Goal: Task Accomplishment & Management: Use online tool/utility

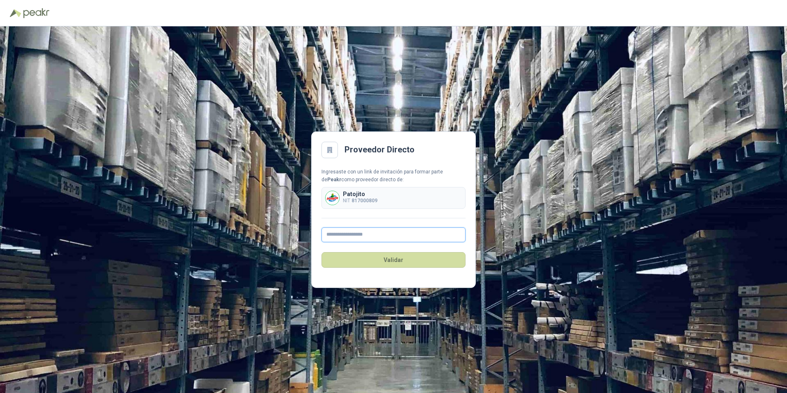
click at [369, 239] on input "text" at bounding box center [394, 234] width 144 height 15
type input "**********"
click at [388, 259] on button "Validar" at bounding box center [394, 260] width 144 height 16
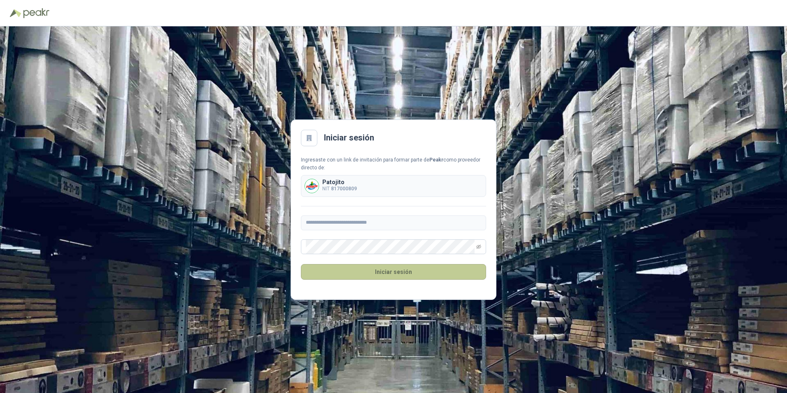
click at [391, 268] on button "Iniciar sesión" at bounding box center [393, 272] width 185 height 16
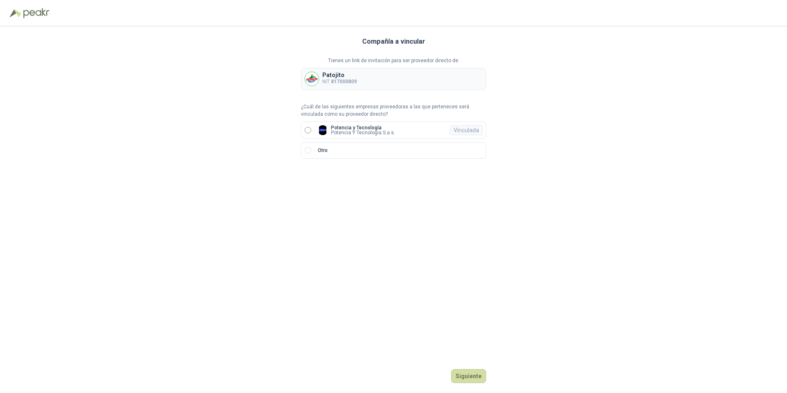
click at [420, 130] on label "Potencia y Tecnología Potencia Y Tecnologia S.a.s. Vinculada" at bounding box center [393, 129] width 185 height 17
click at [477, 378] on button "Ingresar" at bounding box center [470, 376] width 33 height 14
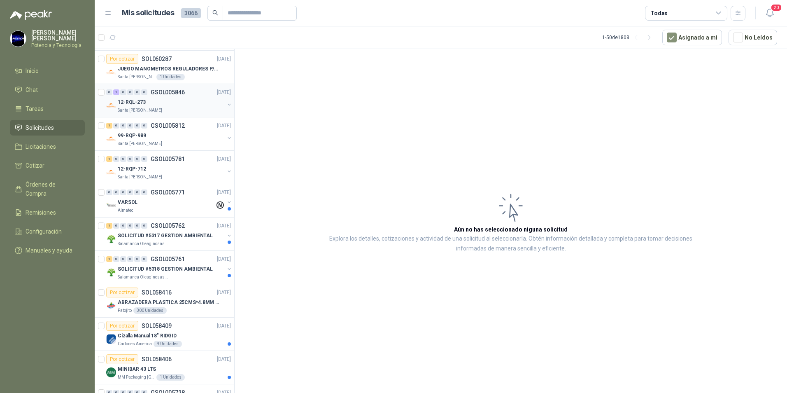
scroll to position [412, 0]
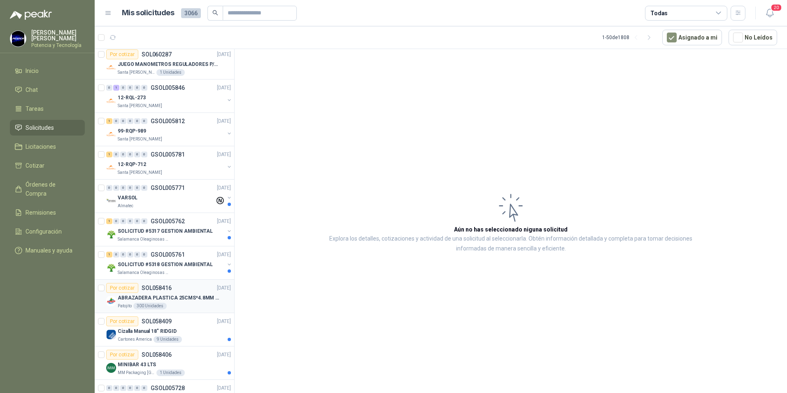
click at [186, 305] on div "Patojito 300 Unidades" at bounding box center [174, 306] width 113 height 7
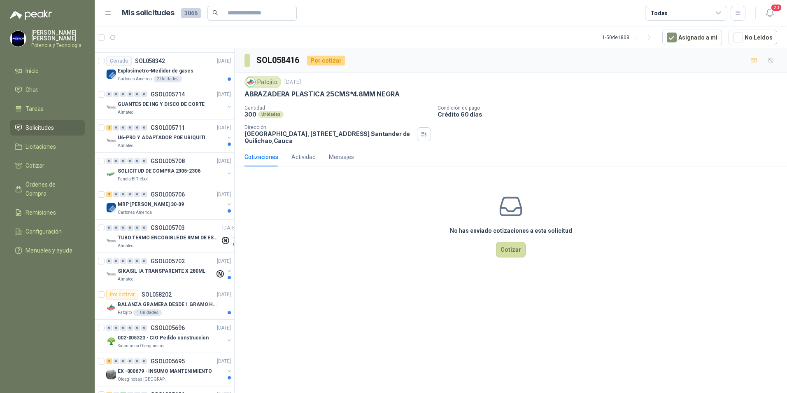
scroll to position [782, 0]
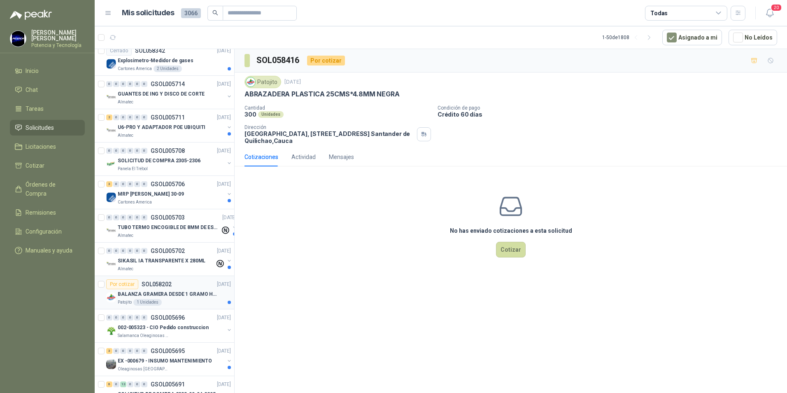
click at [187, 297] on p "BALANZA GRAMERA DESDE 1 GRAMO HASTA 5 GRAMOS" at bounding box center [169, 294] width 103 height 8
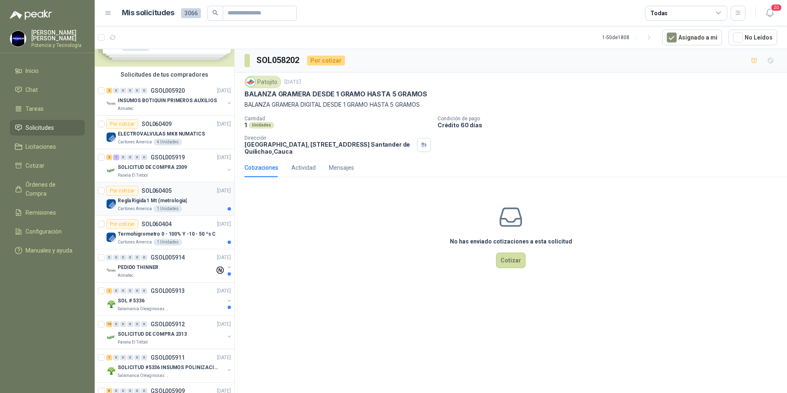
scroll to position [82, 0]
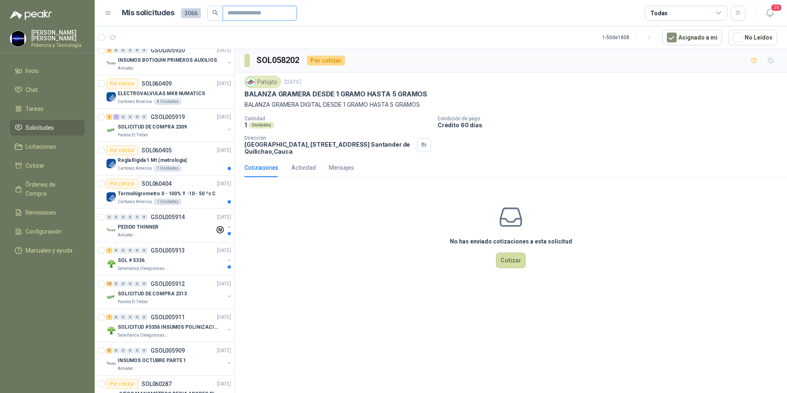
click at [241, 12] on input "text" at bounding box center [257, 13] width 58 height 14
type input "********"
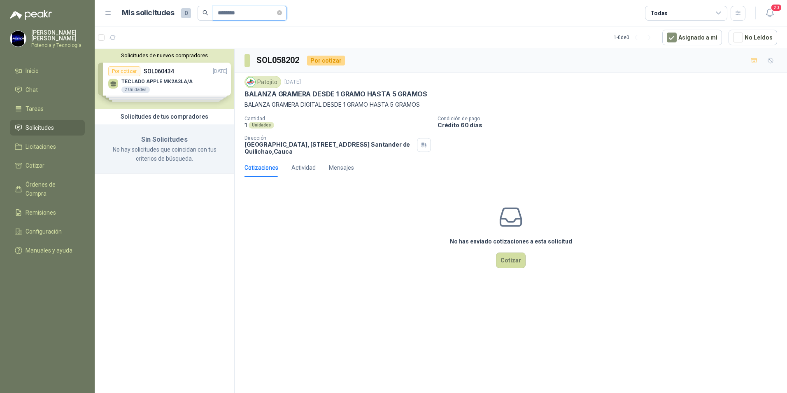
scroll to position [0, 0]
click at [282, 14] on icon "close-circle" at bounding box center [279, 12] width 5 height 5
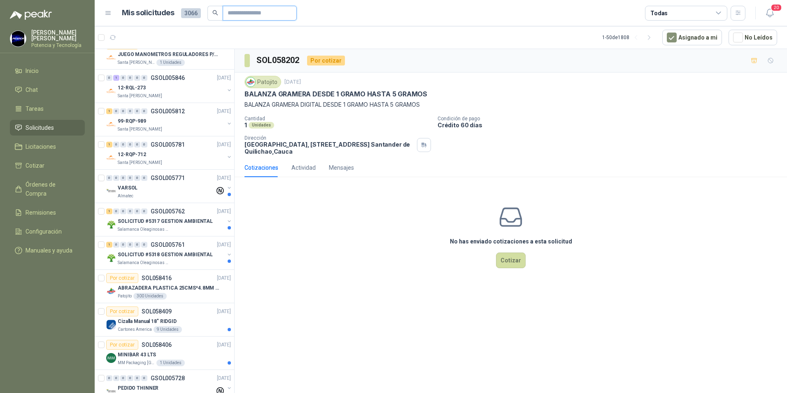
scroll to position [494, 0]
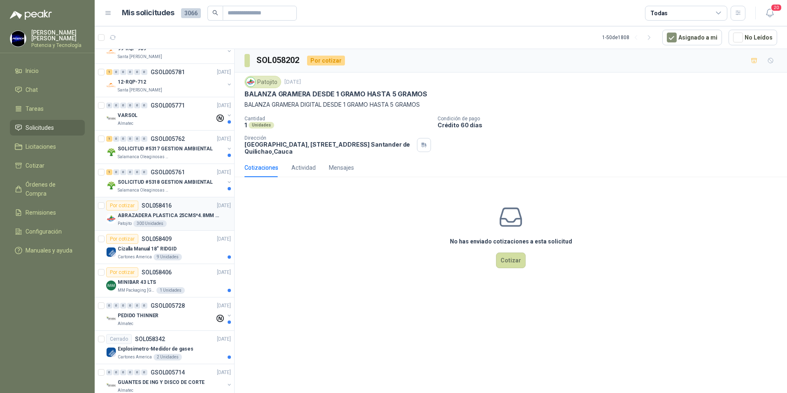
click at [182, 227] on article "Por cotizar SOL058416 [DATE] ABRAZADERA PLASTICA 25CMS*4.8MM NEGRA Patojito 300…" at bounding box center [165, 213] width 140 height 33
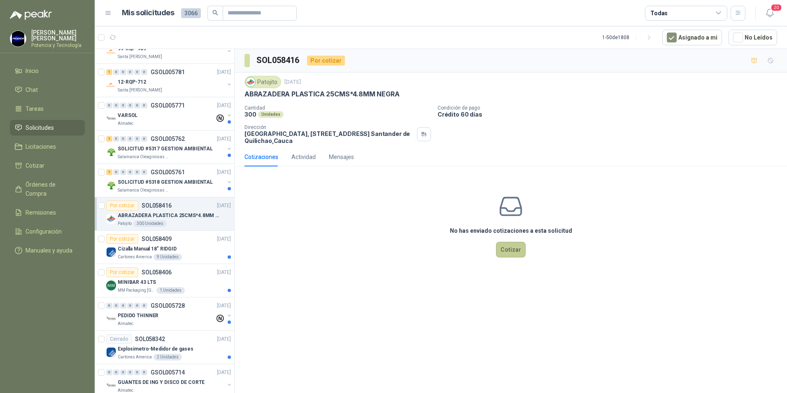
click at [514, 252] on button "Cotizar" at bounding box center [511, 250] width 30 height 16
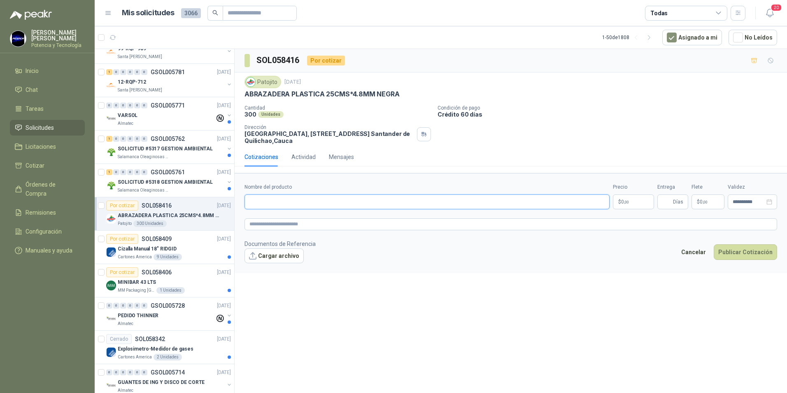
click at [292, 200] on input "Nombre del producto" at bounding box center [427, 201] width 365 height 15
type input "**********"
click at [637, 202] on p "$ 0 ,00" at bounding box center [633, 201] width 41 height 15
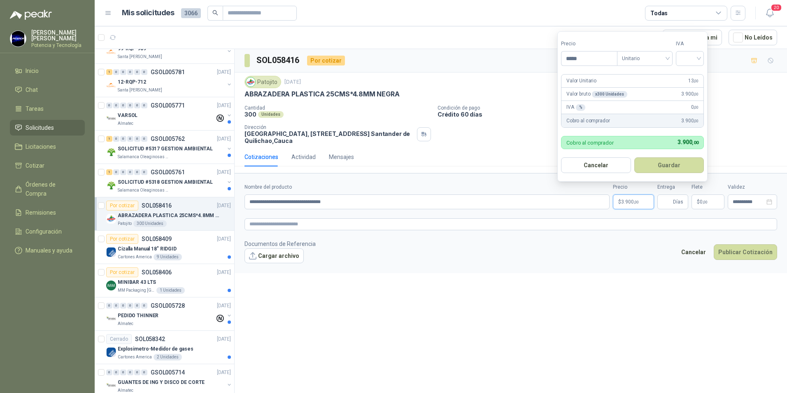
type input "*****"
click at [635, 157] on button "Guardar" at bounding box center [670, 165] width 70 height 16
click at [698, 73] on div "19%" at bounding box center [691, 75] width 15 height 9
click at [667, 166] on button "Guardar" at bounding box center [670, 165] width 71 height 16
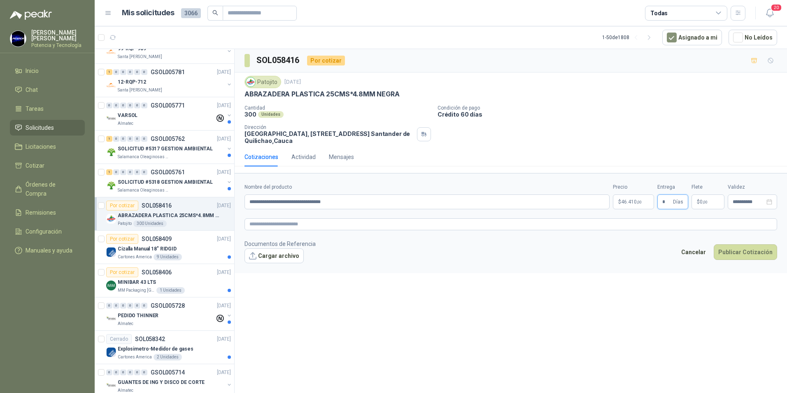
click at [665, 206] on input "*" at bounding box center [667, 202] width 9 height 14
type input "*"
drag, startPoint x: 249, startPoint y: 203, endPoint x: 347, endPoint y: 203, distance: 98.4
click at [347, 203] on input "**********" at bounding box center [427, 201] width 365 height 15
click at [330, 226] on textarea at bounding box center [511, 224] width 533 height 12
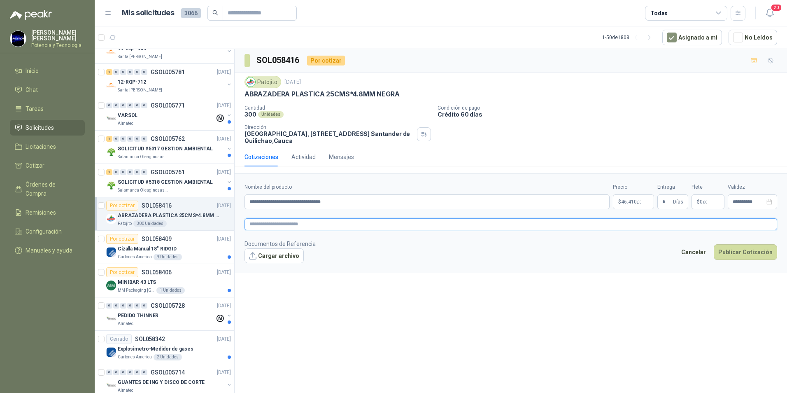
paste textarea "**********"
type textarea "**********"
click at [738, 251] on button "Publicar Cotización" at bounding box center [745, 252] width 63 height 16
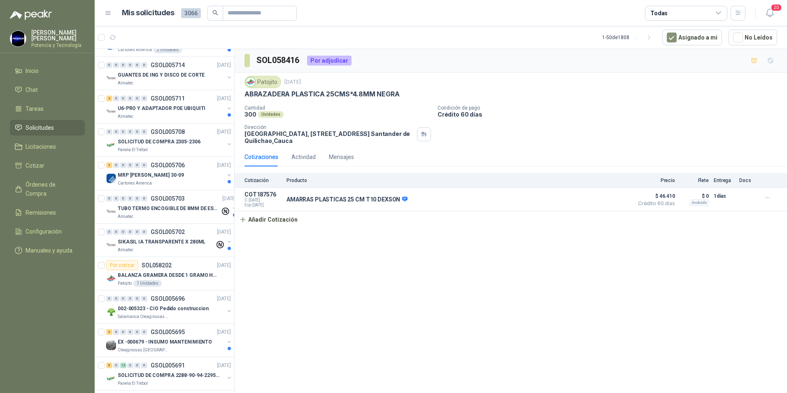
scroll to position [824, 0]
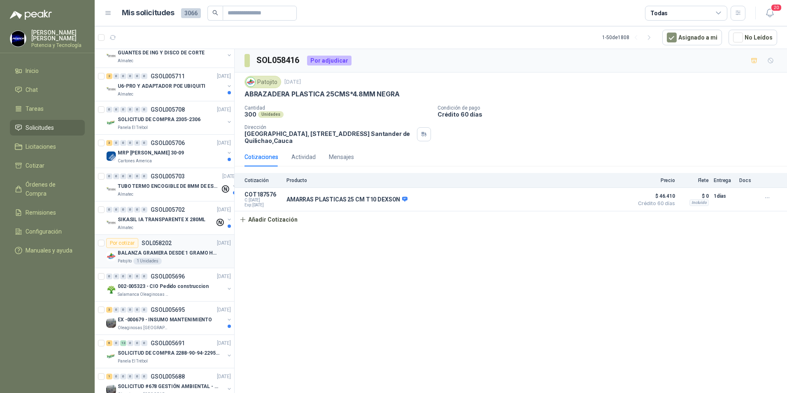
click at [182, 257] on div "BALANZA GRAMERA DESDE 1 GRAMO HASTA 5 GRAMOS" at bounding box center [174, 253] width 113 height 10
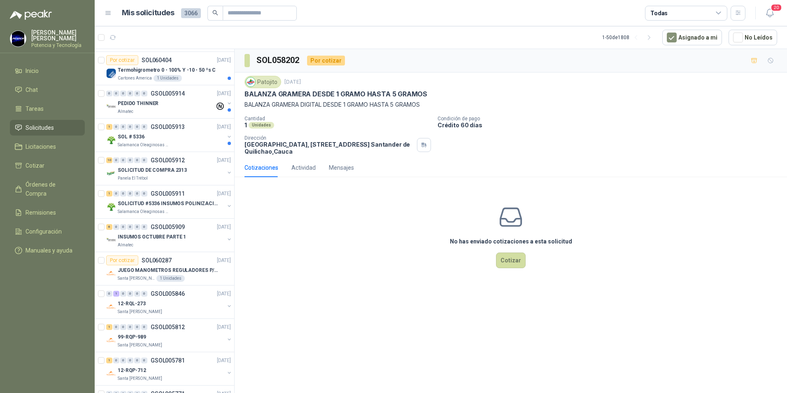
scroll to position [41, 0]
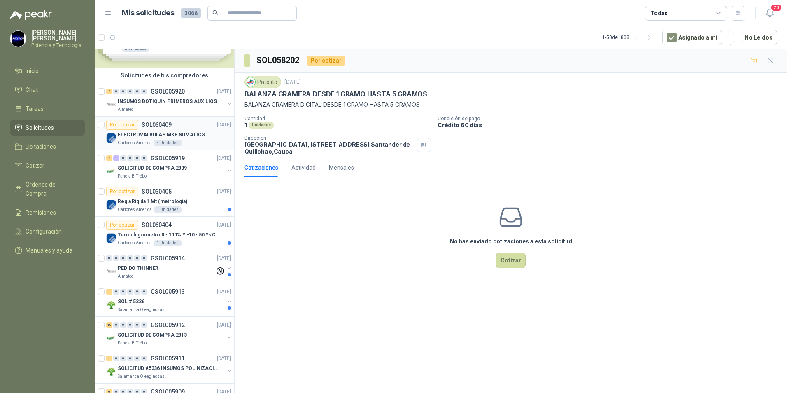
click at [197, 144] on div "Cartones America 4 Unidades" at bounding box center [174, 143] width 113 height 7
click at [258, 11] on input "text" at bounding box center [257, 13] width 58 height 14
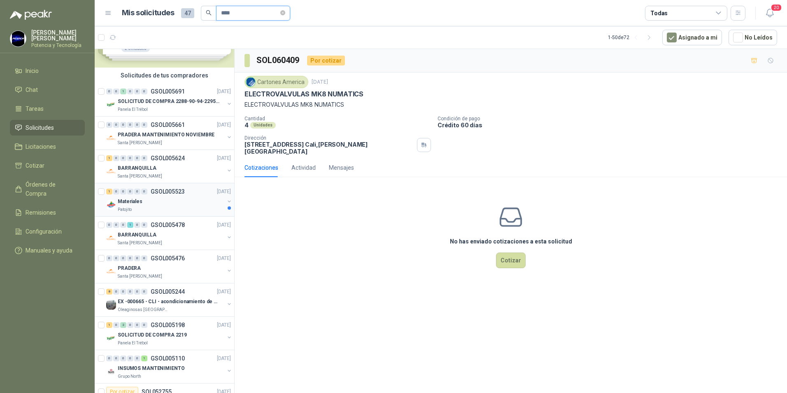
type input "****"
click at [183, 205] on div "Materiales" at bounding box center [171, 201] width 107 height 10
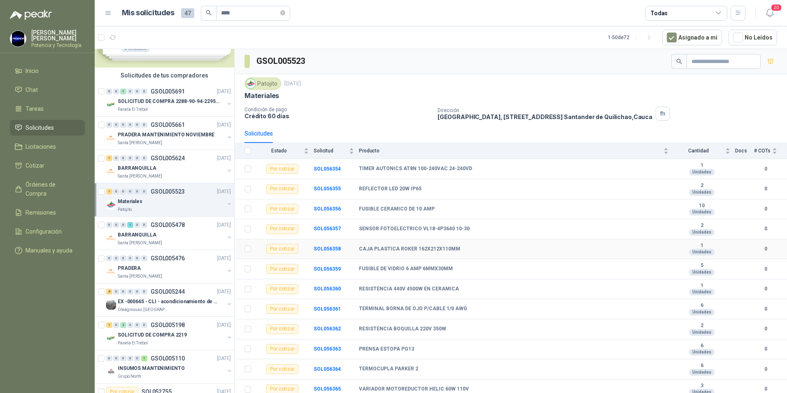
click at [343, 252] on td "SOL056358" at bounding box center [336, 249] width 45 height 20
click at [354, 250] on td "SOL056358" at bounding box center [336, 249] width 45 height 20
click at [328, 249] on b "SOL056358" at bounding box center [327, 249] width 27 height 6
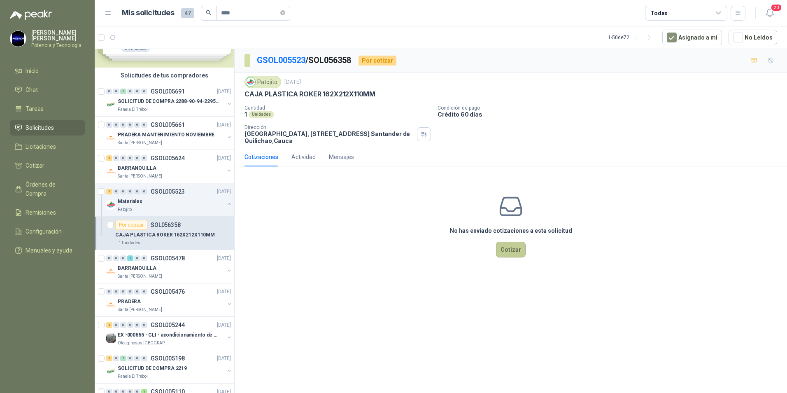
click at [512, 248] on button "Cotizar" at bounding box center [511, 250] width 30 height 16
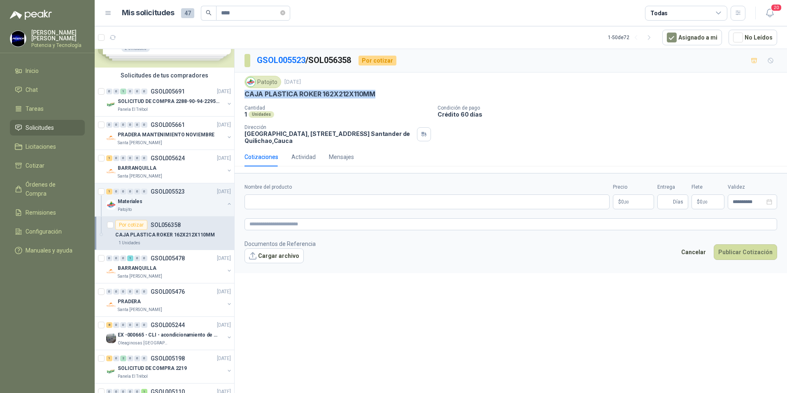
drag, startPoint x: 243, startPoint y: 95, endPoint x: 374, endPoint y: 96, distance: 131.0
click at [374, 96] on div "Patojito [DATE] CAJA PLASTICA ROKER 162X212X110MM Cantidad 1 Unidades Condición…" at bounding box center [511, 109] width 553 height 75
copy p "CAJA PLASTICA ROKER 162X212X110MM"
click at [278, 197] on input "Nombre del producto" at bounding box center [427, 201] width 365 height 15
paste input "**********"
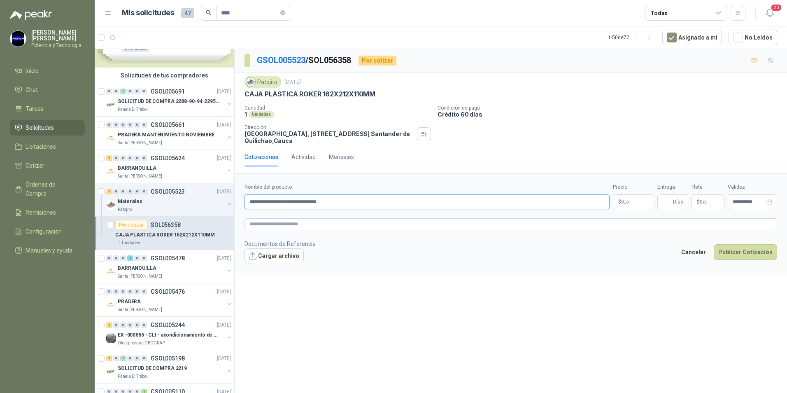
type input "**********"
click at [625, 202] on span ",00" at bounding box center [626, 202] width 5 height 5
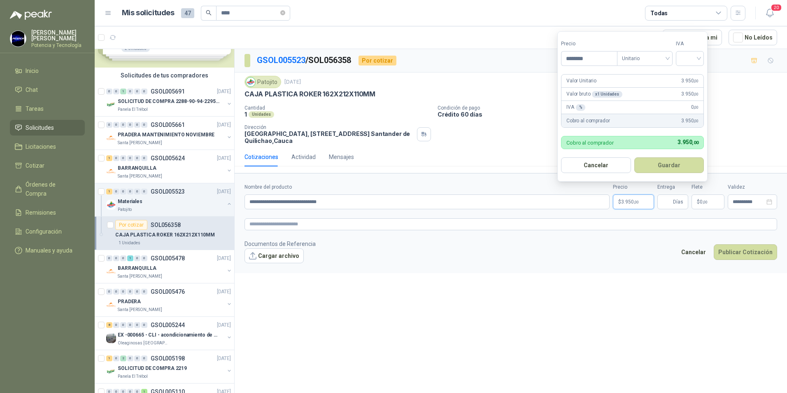
type input "********"
click at [635, 157] on button "Guardar" at bounding box center [670, 165] width 70 height 16
click at [699, 62] on input "search" at bounding box center [690, 57] width 18 height 12
click at [696, 72] on div "19%" at bounding box center [691, 75] width 15 height 9
click at [659, 163] on button "Guardar" at bounding box center [670, 165] width 71 height 16
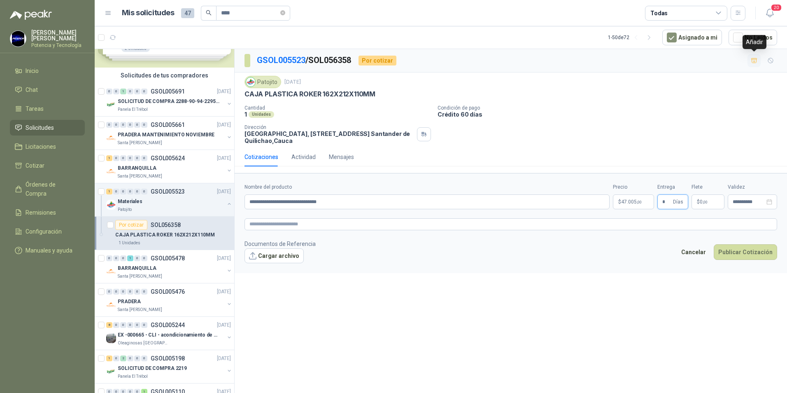
type input "*"
click at [753, 62] on icon "button" at bounding box center [754, 60] width 7 height 7
click at [753, 62] on icon "button" at bounding box center [754, 61] width 5 height 3
click at [304, 159] on div "Actividad" at bounding box center [304, 156] width 24 height 9
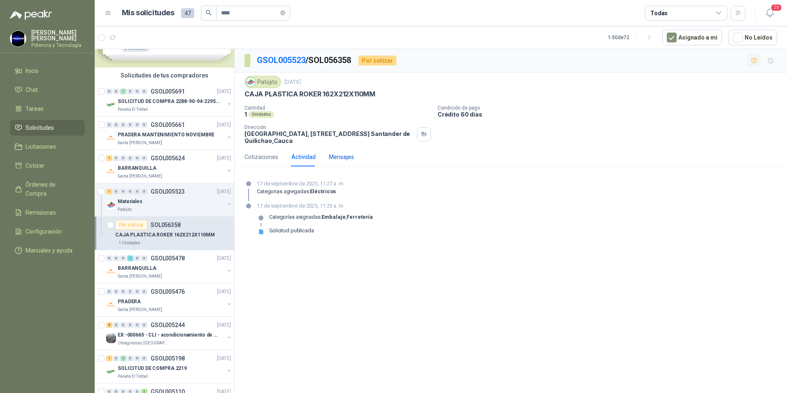
click at [345, 160] on div "Mensajes" at bounding box center [341, 156] width 25 height 9
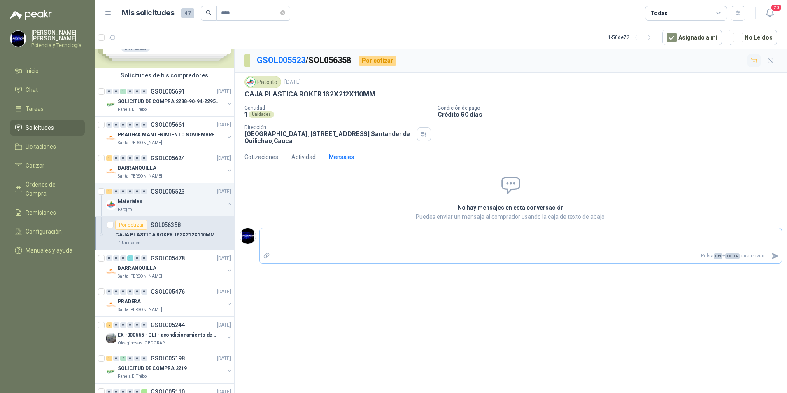
click at [268, 256] on icon "Adjuntar archivos" at bounding box center [266, 255] width 7 height 7
click at [0, 0] on input "file" at bounding box center [0, 0] width 0 height 0
click at [271, 157] on div "Cotizaciones" at bounding box center [262, 156] width 34 height 9
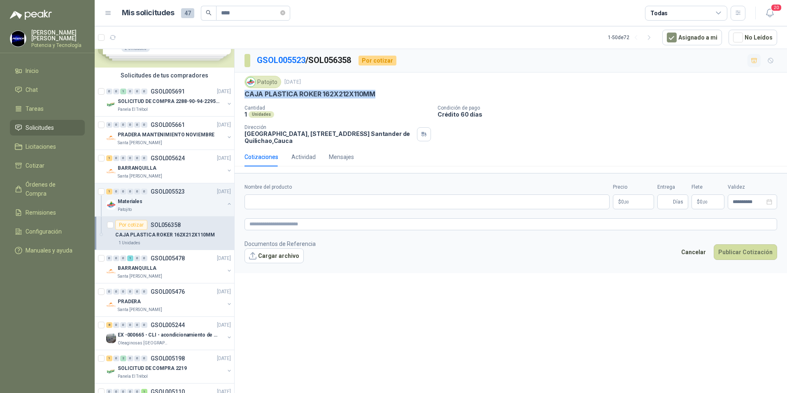
drag, startPoint x: 244, startPoint y: 95, endPoint x: 377, endPoint y: 93, distance: 133.0
click at [377, 93] on div "Patojito [DATE] CAJA PLASTICA ROKER 162X212X110MM Cantidad 1 Unidades Condición…" at bounding box center [511, 109] width 553 height 75
copy p "CAJA PLASTICA ROKER 162X212X110MM"
click at [289, 200] on input "Nombre del producto" at bounding box center [427, 201] width 365 height 15
paste input "**********"
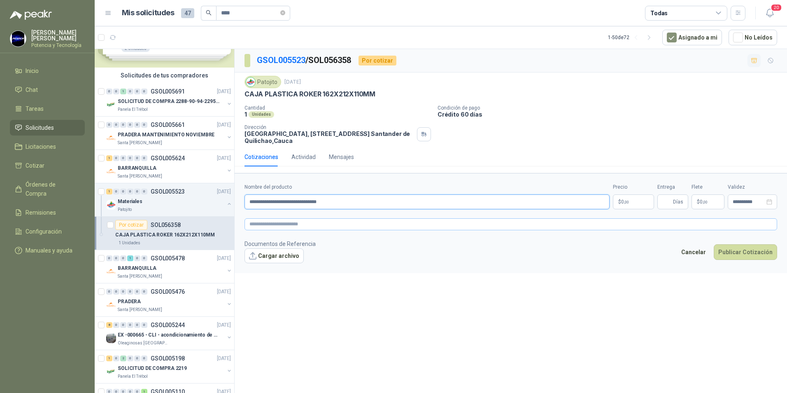
type input "**********"
click at [287, 221] on textarea at bounding box center [511, 224] width 533 height 12
paste textarea "**********"
type textarea "**********"
click at [630, 194] on div "Precio $ 0 ,00" at bounding box center [633, 196] width 41 height 26
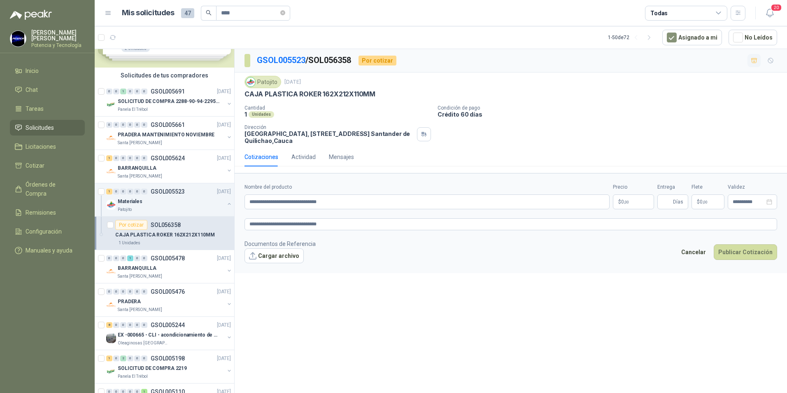
click at [628, 203] on span ",00" at bounding box center [626, 202] width 5 height 5
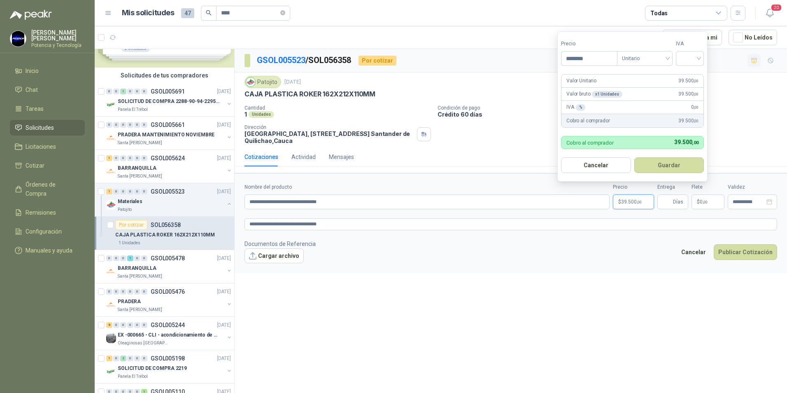
type input "********"
click at [635, 157] on button "Guardar" at bounding box center [670, 165] width 70 height 16
click at [699, 60] on input "search" at bounding box center [690, 57] width 18 height 12
click at [695, 73] on div "19%" at bounding box center [691, 75] width 15 height 9
click at [657, 165] on button "Guardar" at bounding box center [670, 165] width 71 height 16
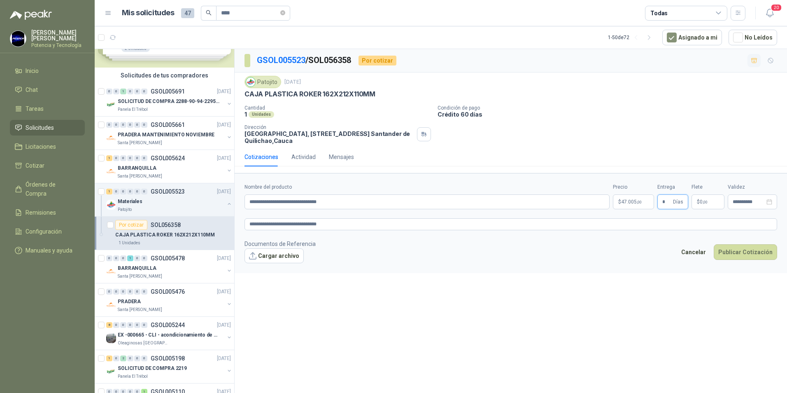
type input "*"
click at [647, 205] on p "$ 47.005 ,00" at bounding box center [633, 201] width 41 height 15
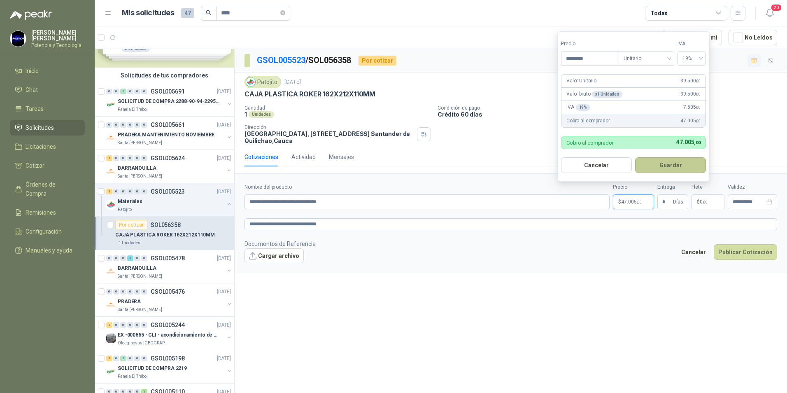
click at [658, 166] on button "Guardar" at bounding box center [670, 165] width 71 height 16
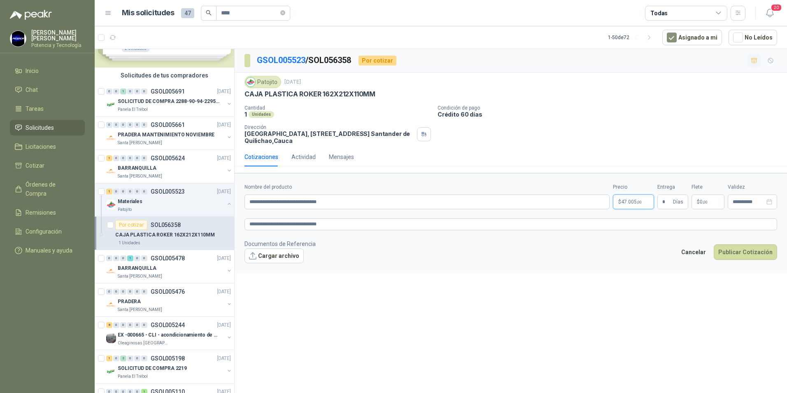
click at [650, 202] on p "$ 47.005 ,00" at bounding box center [633, 201] width 41 height 15
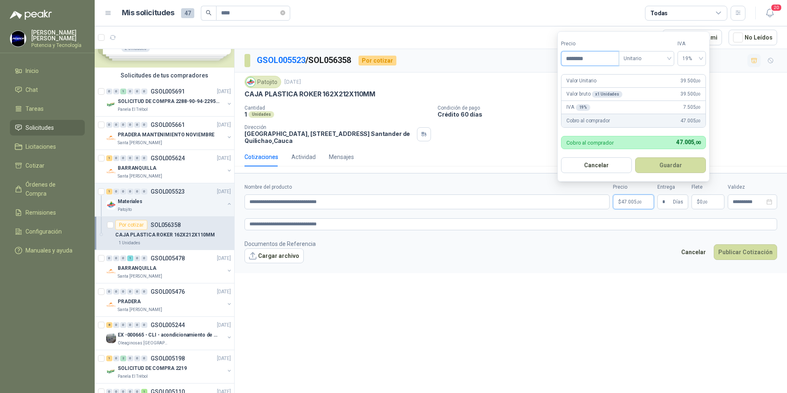
click at [604, 59] on input "********" at bounding box center [590, 58] width 57 height 14
click at [702, 57] on div "19%" at bounding box center [692, 58] width 28 height 15
click at [688, 75] on div "19%" at bounding box center [691, 75] width 15 height 9
click at [651, 171] on button "Guardar" at bounding box center [670, 165] width 71 height 16
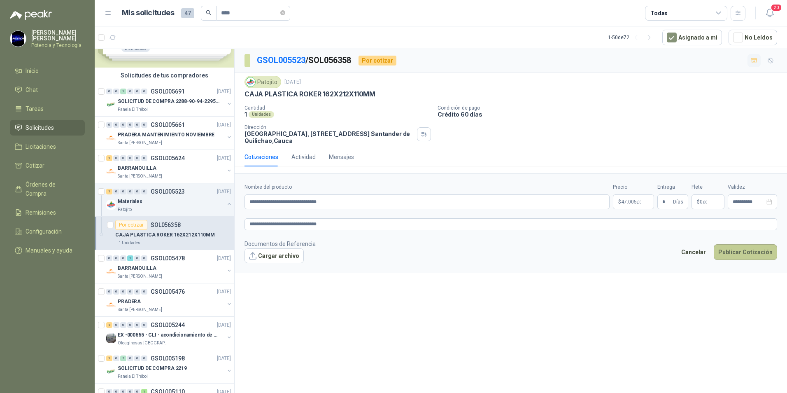
click at [738, 252] on button "Publicar Cotización" at bounding box center [745, 252] width 63 height 16
